Goal: Task Accomplishment & Management: Manage account settings

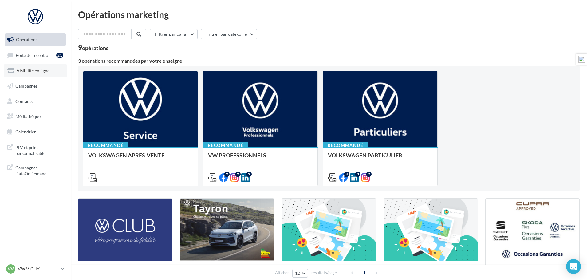
click at [37, 71] on span "Visibilité en ligne" at bounding box center [33, 70] width 33 height 5
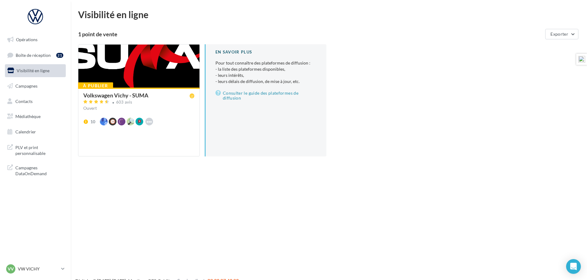
click at [97, 96] on div "Volkswagen Vichy - SUMA" at bounding box center [115, 95] width 65 height 6
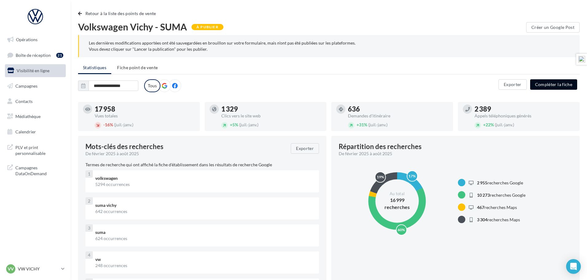
click at [544, 86] on button "Compléter la fiche" at bounding box center [553, 84] width 47 height 10
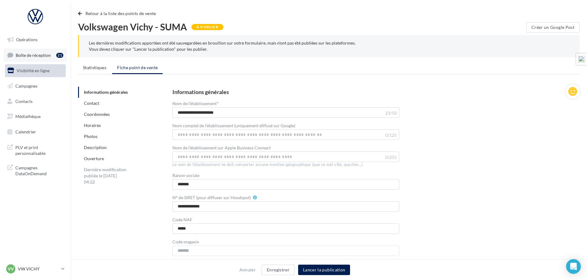
click at [34, 54] on span "Boîte de réception" at bounding box center [33, 54] width 35 height 5
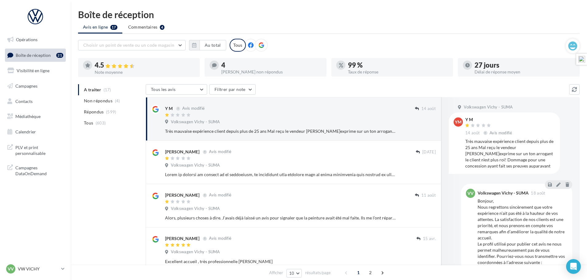
click at [262, 45] on icon at bounding box center [261, 45] width 6 height 6
click at [207, 45] on button "Au total" at bounding box center [212, 45] width 27 height 10
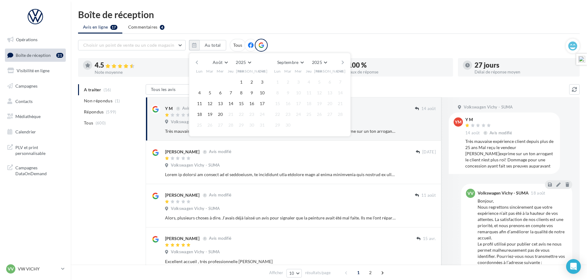
click at [196, 62] on button "button" at bounding box center [196, 62] width 5 height 9
click at [211, 82] on button "1" at bounding box center [209, 81] width 9 height 9
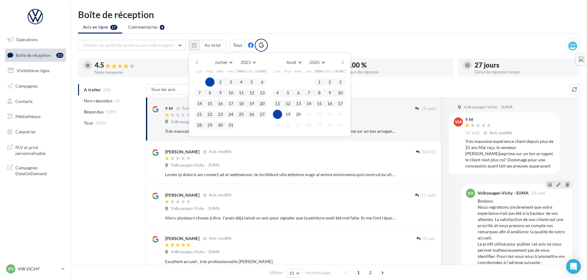
click at [276, 112] on button "18" at bounding box center [277, 114] width 9 height 9
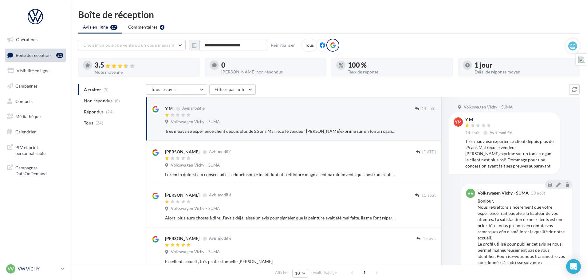
click at [35, 272] on div "VV VW VICHY vw-char-dup" at bounding box center [32, 268] width 53 height 9
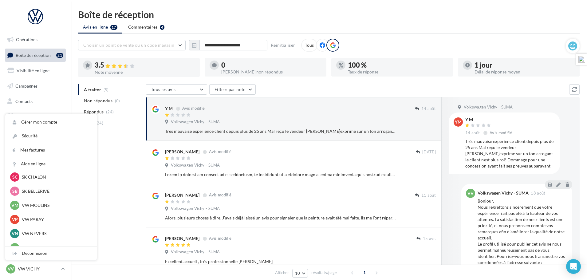
scroll to position [184, 0]
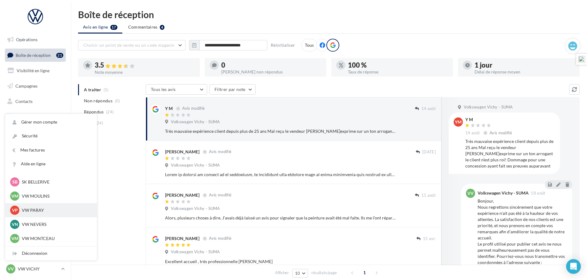
click at [41, 210] on p "VW PARAY" at bounding box center [56, 210] width 68 height 6
